Goal: Book appointment/travel/reservation

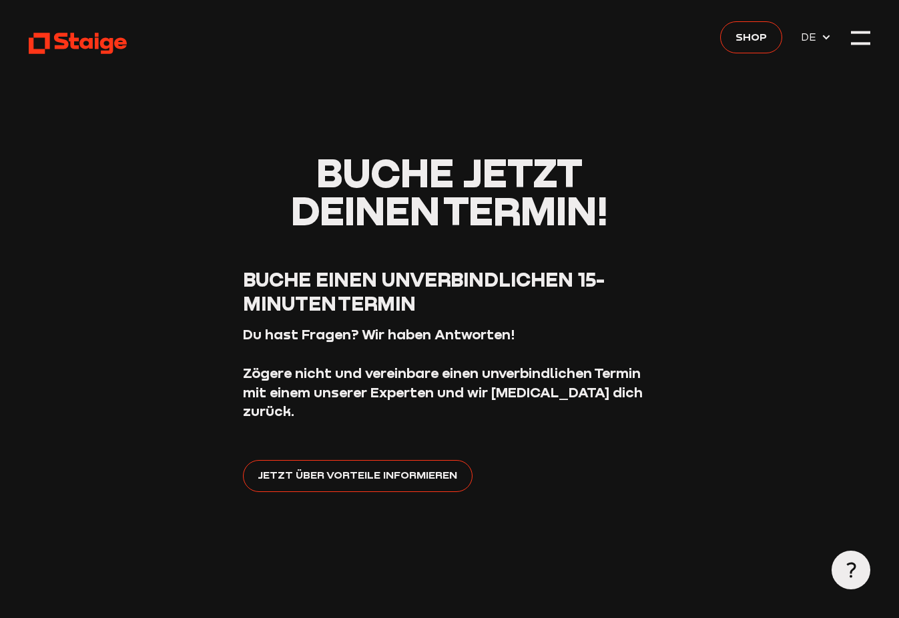
click at [783, 28] on div "Shop DE" at bounding box center [775, 37] width 111 height 33
click at [759, 34] on span "Shop" at bounding box center [750, 36] width 31 height 17
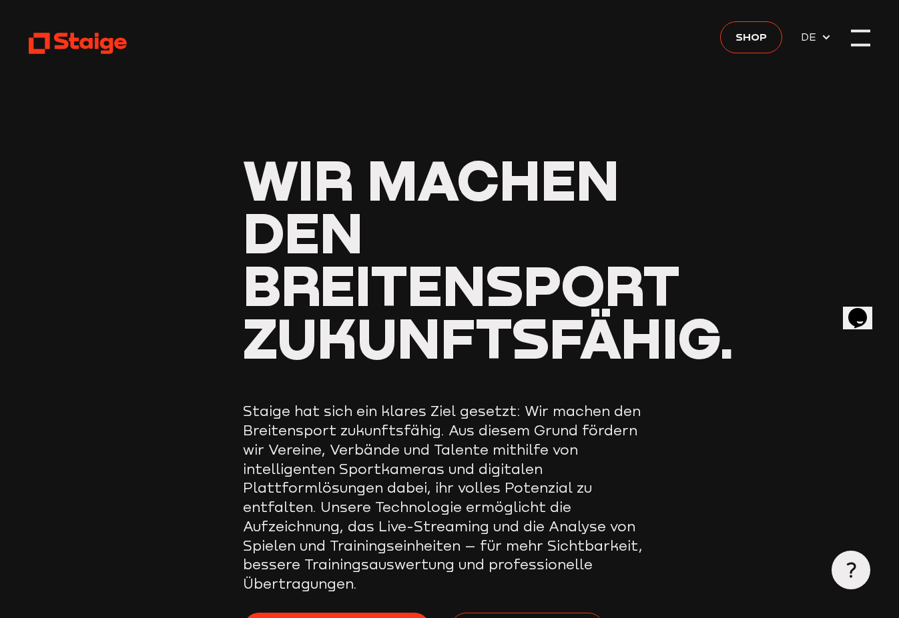
click at [854, 39] on div at bounding box center [860, 38] width 19 height 19
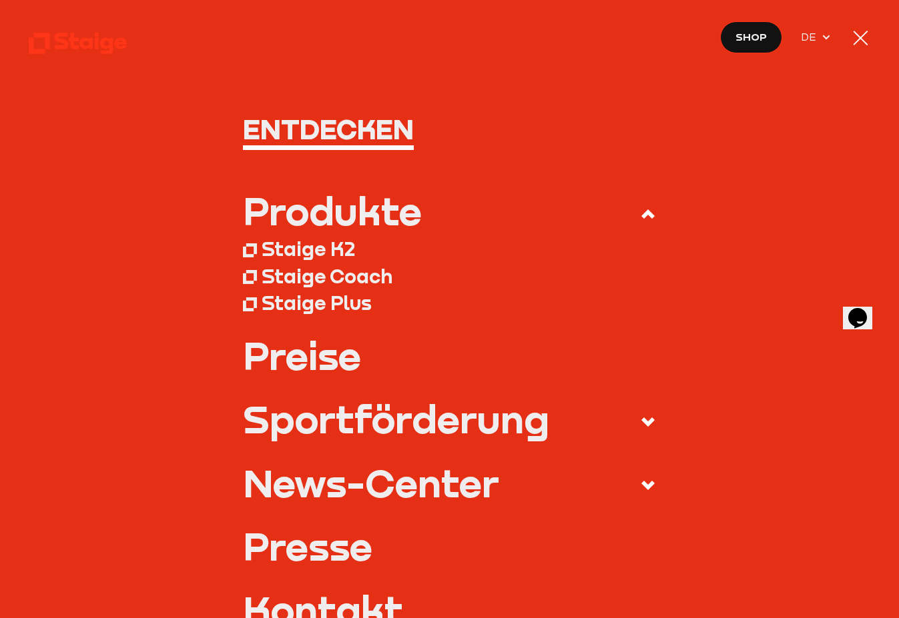
click at [849, 35] on nav "Entdecken Produkte Staige K2 Staige Coach Staige Plus Preise Blog FAQ" at bounding box center [449, 309] width 899 height 618
click at [857, 40] on div at bounding box center [860, 38] width 15 height 15
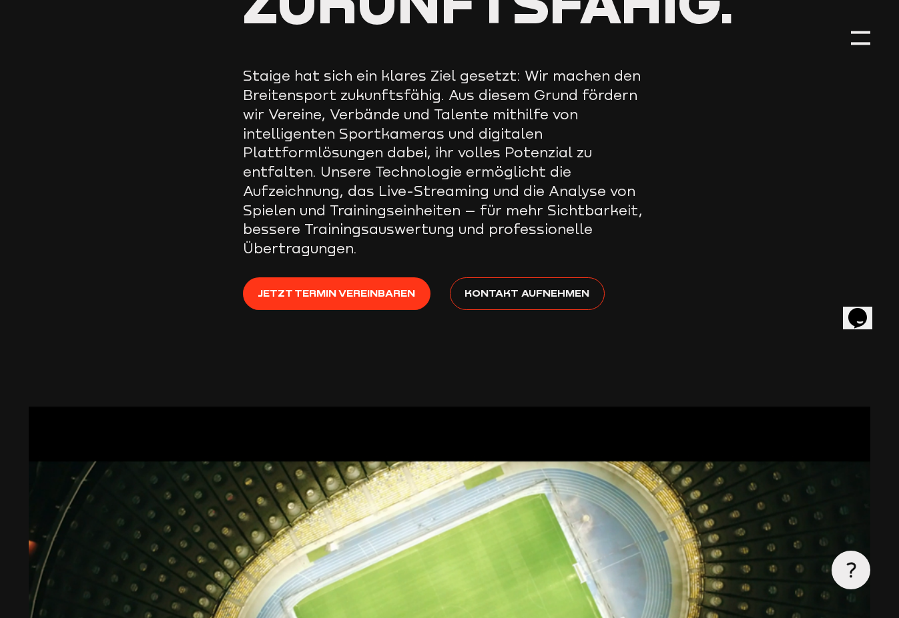
scroll to position [260, 0]
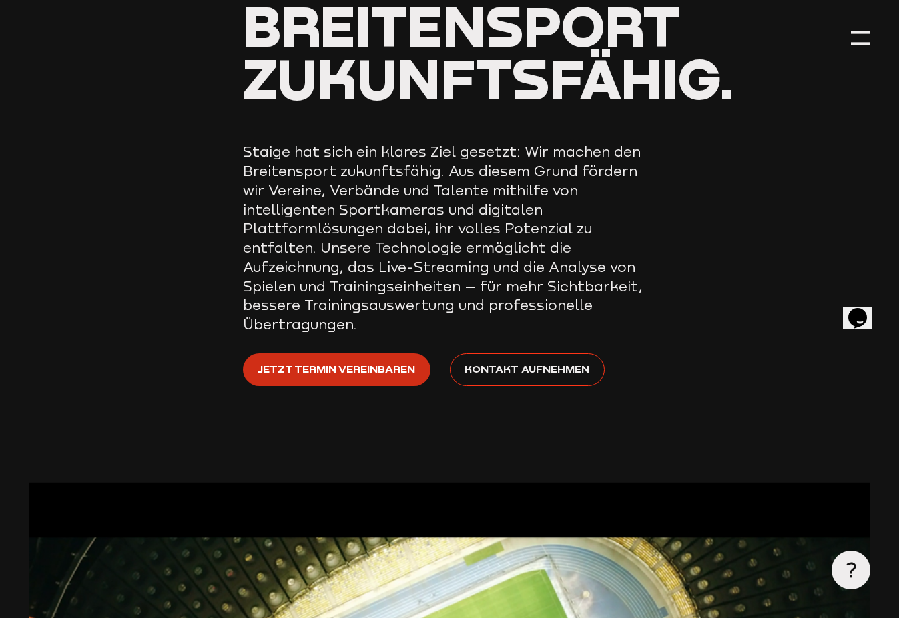
click at [384, 361] on span "Jetzt Termin vereinbaren" at bounding box center [336, 369] width 157 height 17
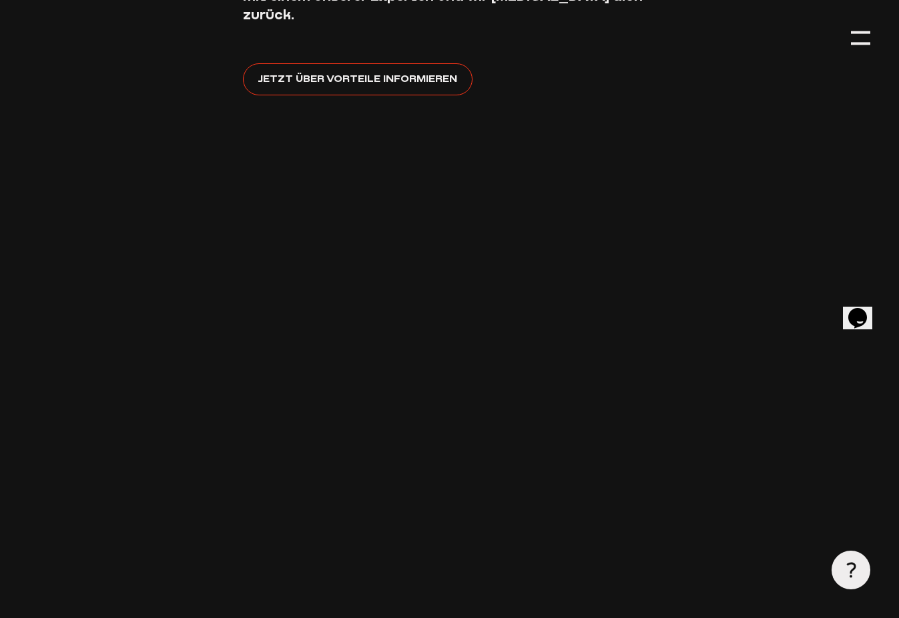
scroll to position [484, 0]
